Goal: Transaction & Acquisition: Purchase product/service

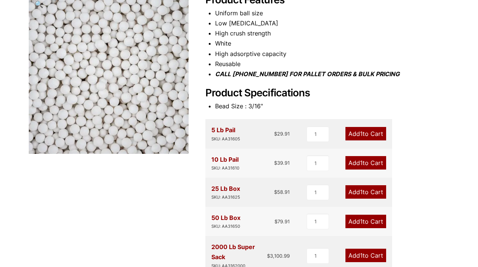
scroll to position [121, 0]
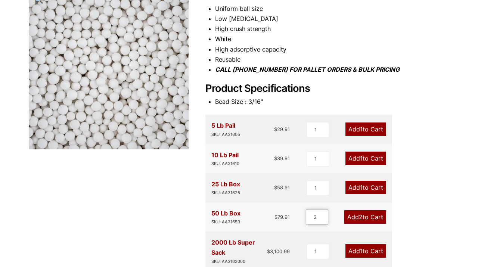
click at [325, 216] on input "2" at bounding box center [317, 217] width 22 height 16
click at [324, 216] on input "3" at bounding box center [317, 217] width 22 height 16
type input "4"
click at [324, 216] on input "4" at bounding box center [317, 217] width 22 height 16
click at [361, 218] on link "Add 4 to Cart" at bounding box center [365, 216] width 42 height 13
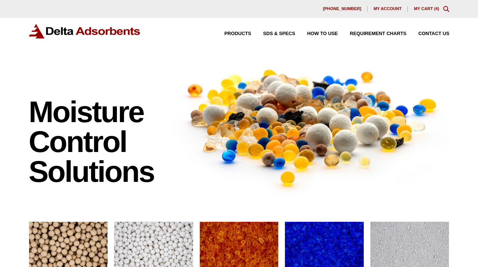
click at [435, 9] on span "4" at bounding box center [436, 8] width 2 height 4
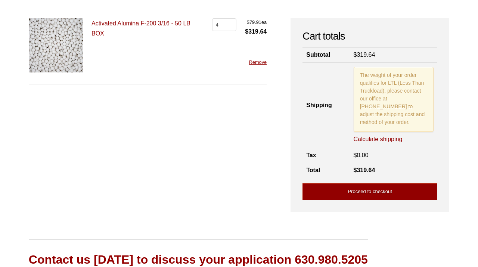
scroll to position [54, 0]
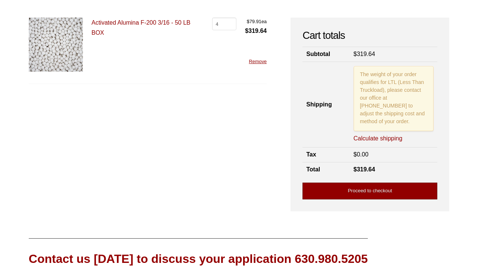
click at [384, 184] on link "Proceed to checkout" at bounding box center [369, 190] width 135 height 17
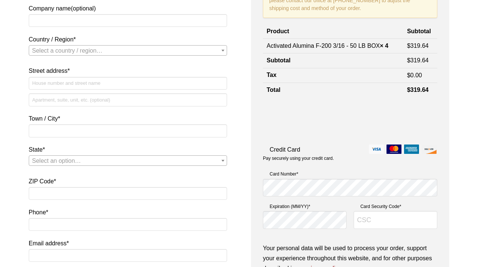
scroll to position [141, 0]
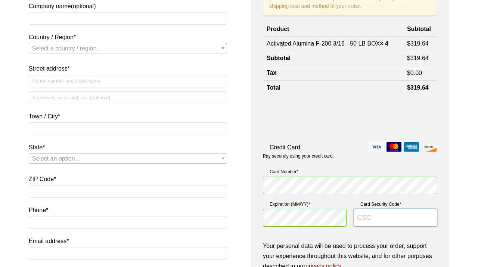
click at [359, 217] on input "Card Security Code *" at bounding box center [395, 218] width 84 height 18
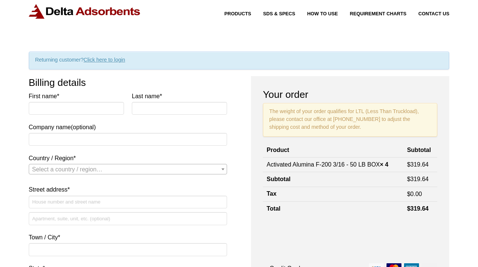
scroll to position [0, 0]
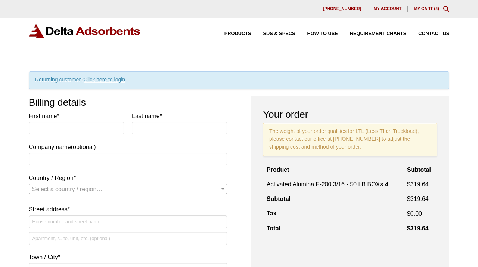
type input "0699"
click at [33, 128] on input "First name *" at bounding box center [76, 128] width 95 height 13
type input "Awatef"
click at [141, 125] on input "Last name *" at bounding box center [179, 128] width 95 height 13
type input "Gacem"
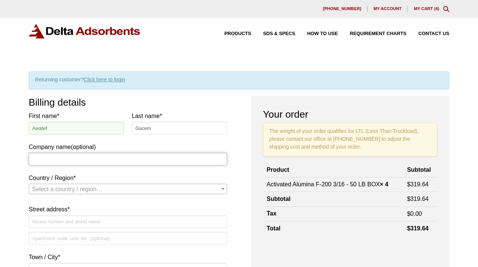
click at [49, 156] on input "Company name (optional)" at bounding box center [128, 159] width 198 height 13
type input "B"
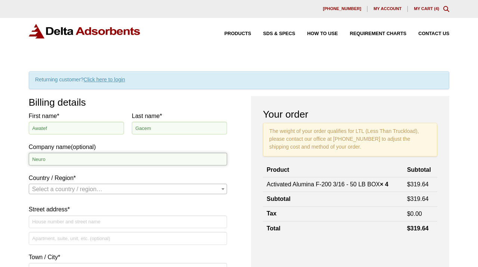
click at [46, 160] on input "Neuro" at bounding box center [128, 159] width 198 height 13
type input "Neurotech Analytical Instruments, LLC"
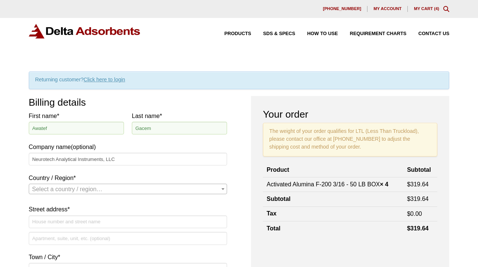
click at [31, 191] on span "Select a country / region…" at bounding box center [127, 189] width 197 height 10
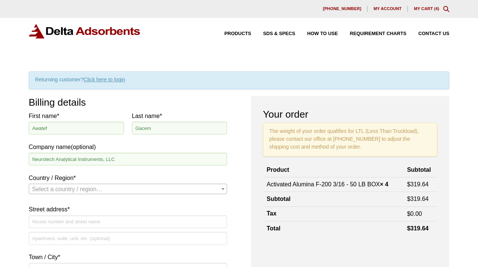
click at [35, 187] on span "Select a country / region…" at bounding box center [67, 189] width 71 height 6
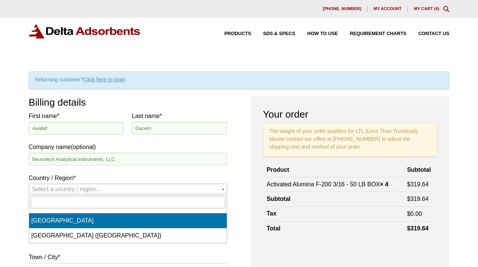
click at [224, 188] on b "Country / Region" at bounding box center [222, 189] width 3 height 2
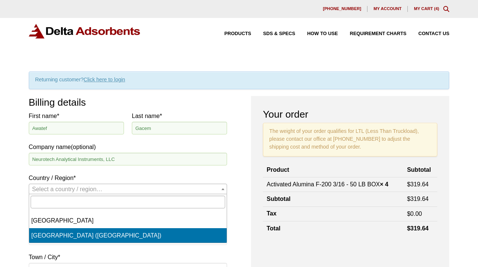
select select "US"
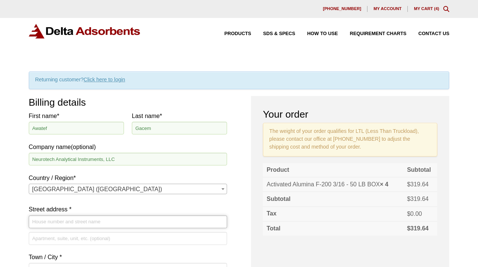
click at [43, 223] on input "Street address *" at bounding box center [128, 221] width 198 height 13
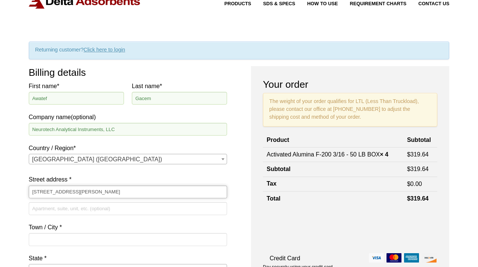
scroll to position [34, 0]
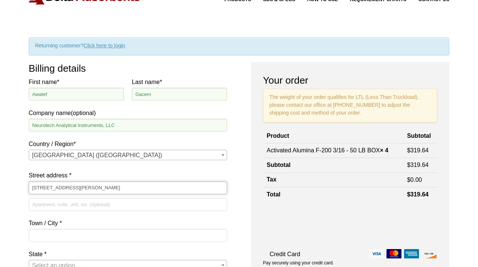
type input "[STREET_ADDRESS][PERSON_NAME]"
click at [35, 235] on input "Town / City *" at bounding box center [128, 235] width 198 height 13
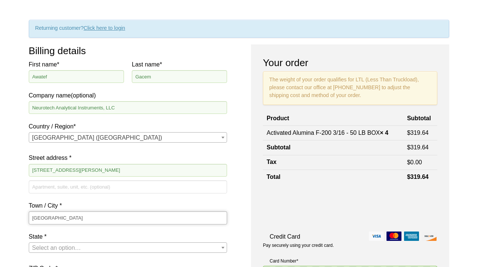
scroll to position [77, 0]
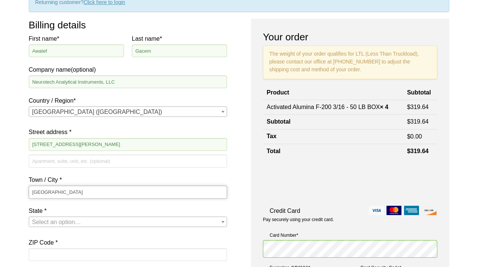
type input "Berlin"
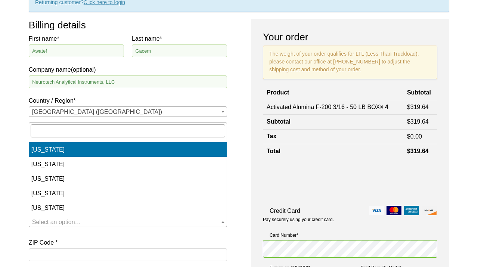
click at [222, 222] on b "State" at bounding box center [222, 222] width 3 height 2
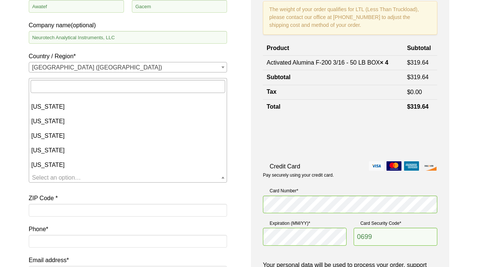
scroll to position [28, 0]
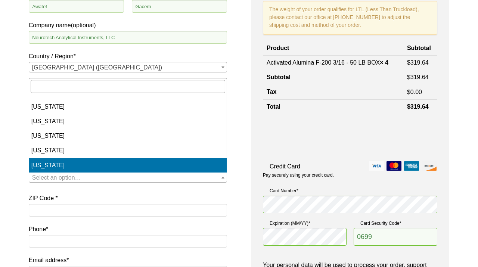
select select "CT"
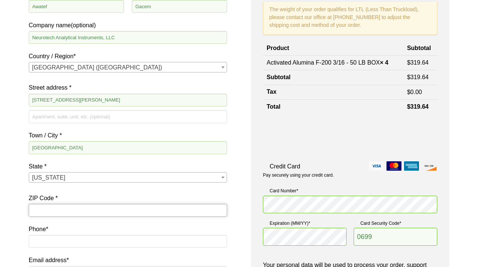
click at [38, 212] on input "ZIP Code *" at bounding box center [128, 210] width 198 height 13
type input "06037"
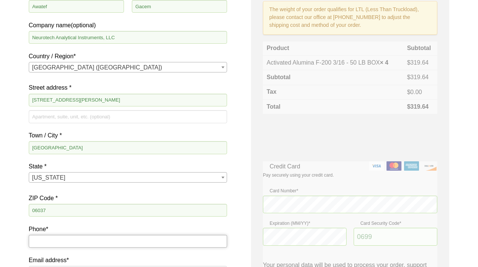
click at [38, 244] on input "Phone *" at bounding box center [128, 241] width 198 height 13
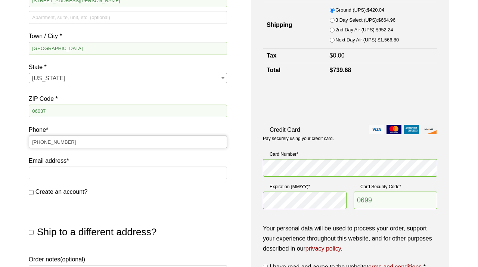
scroll to position [231, 0]
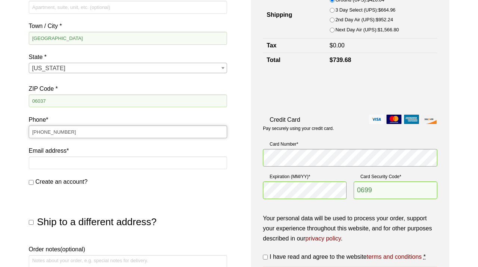
type input "[PHONE_NUMBER]"
click at [46, 163] on input "Email address *" at bounding box center [128, 162] width 198 height 13
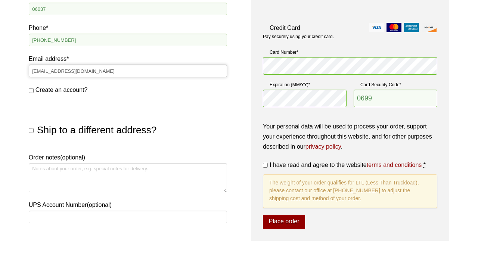
scroll to position [325, 0]
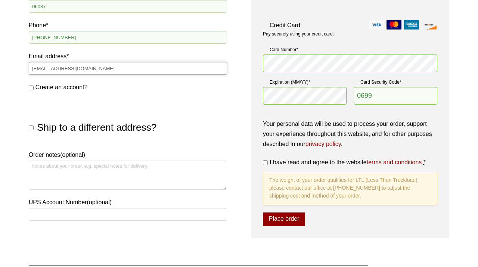
type input "[EMAIL_ADDRESS][DOMAIN_NAME]"
click at [283, 222] on button "Place order" at bounding box center [284, 219] width 42 height 14
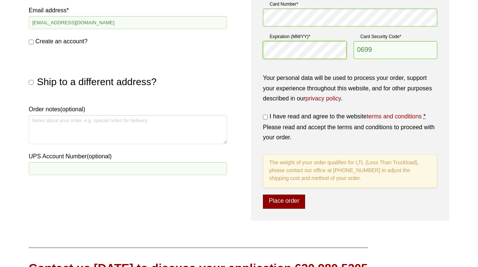
scroll to position [409, 0]
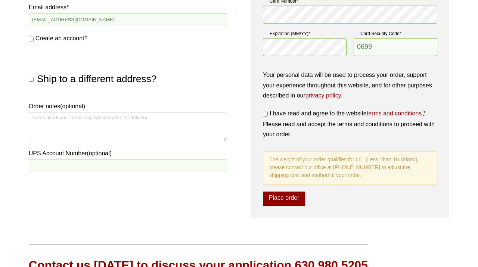
click at [282, 198] on button "Place order" at bounding box center [284, 198] width 42 height 14
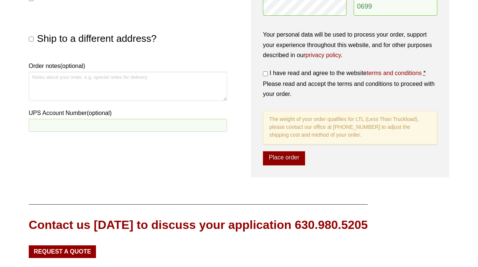
scroll to position [447, 0]
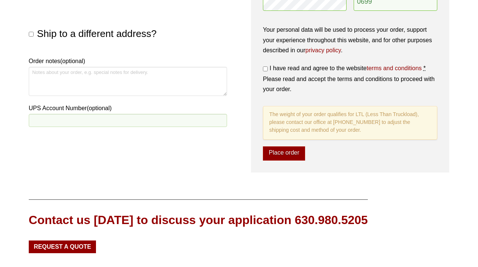
click at [263, 66] on input "I have read and agree to the website terms and conditions *" at bounding box center [265, 68] width 5 height 5
checkbox input "true"
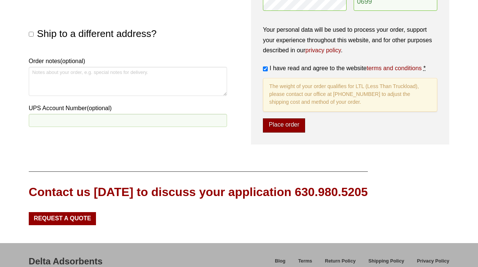
click at [278, 128] on button "Place order" at bounding box center [284, 125] width 42 height 14
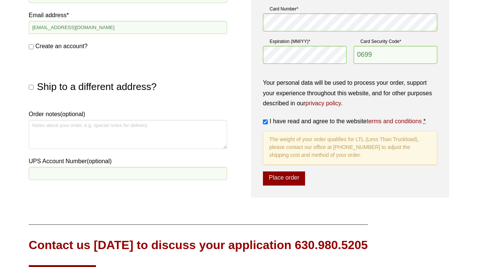
scroll to position [397, 0]
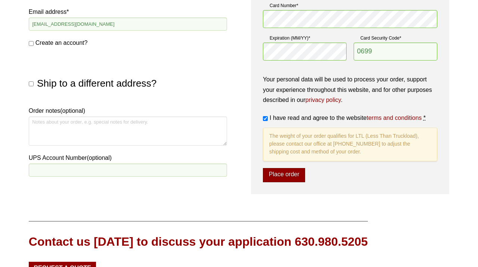
click at [294, 174] on button "Place order" at bounding box center [284, 175] width 42 height 14
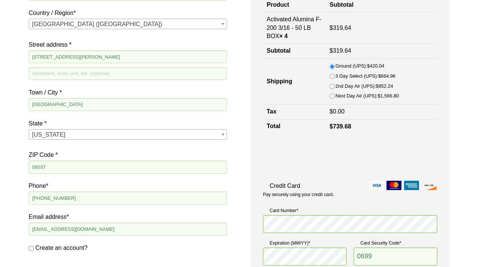
scroll to position [197, 0]
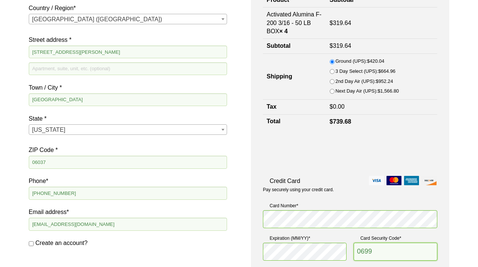
click at [378, 252] on input "0699" at bounding box center [395, 252] width 84 height 18
type input "0"
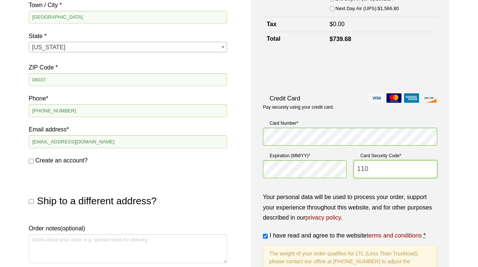
scroll to position [284, 0]
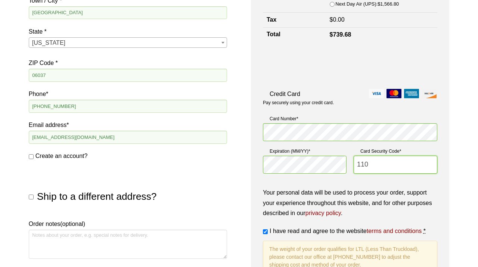
type input "110"
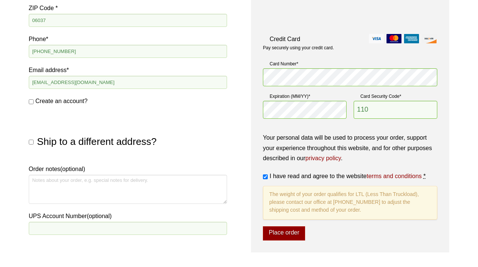
scroll to position [347, 0]
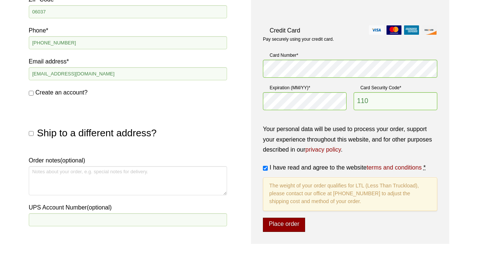
click at [287, 228] on button "Place order" at bounding box center [284, 225] width 42 height 14
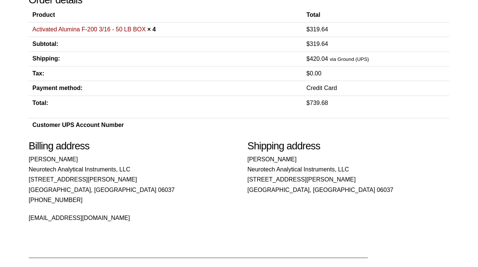
scroll to position [144, 0]
